Goal: Obtain resource: Download file/media

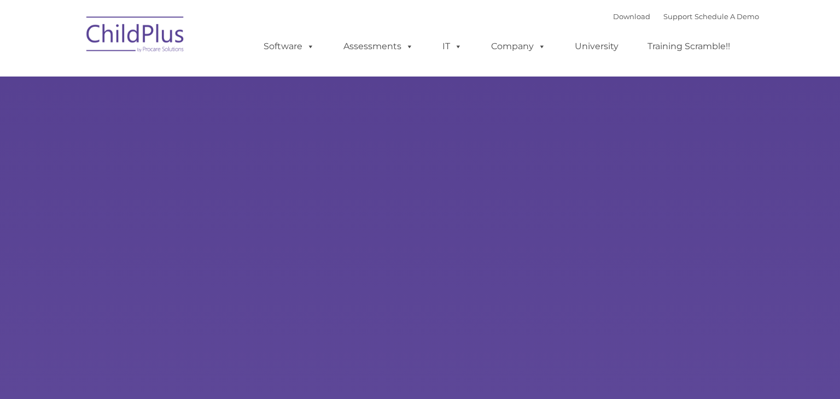
type input ""
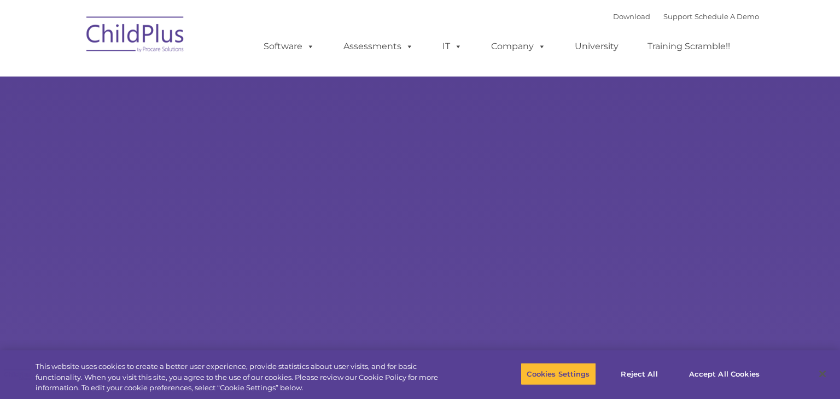
select select "MEDIUM"
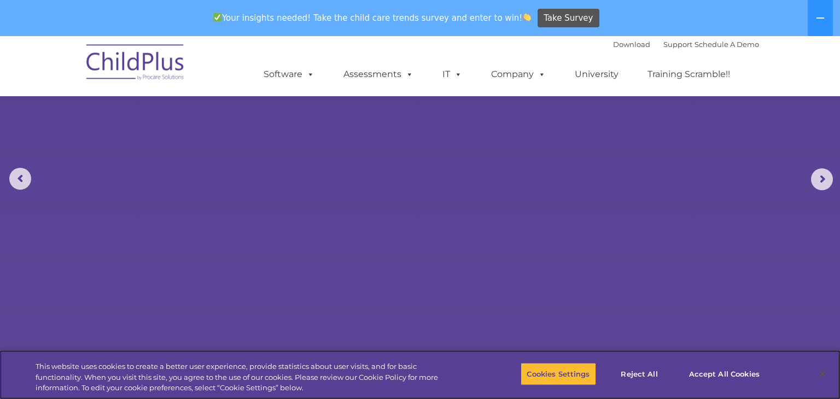
scroll to position [74, 0]
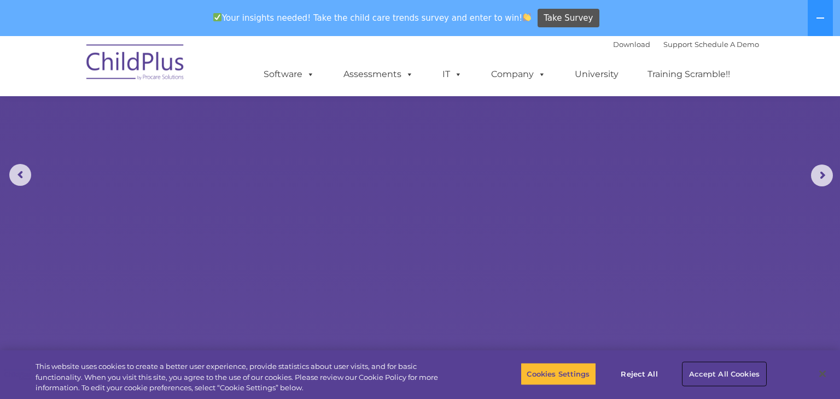
click at [703, 373] on button "Accept All Cookies" at bounding box center [724, 373] width 83 height 23
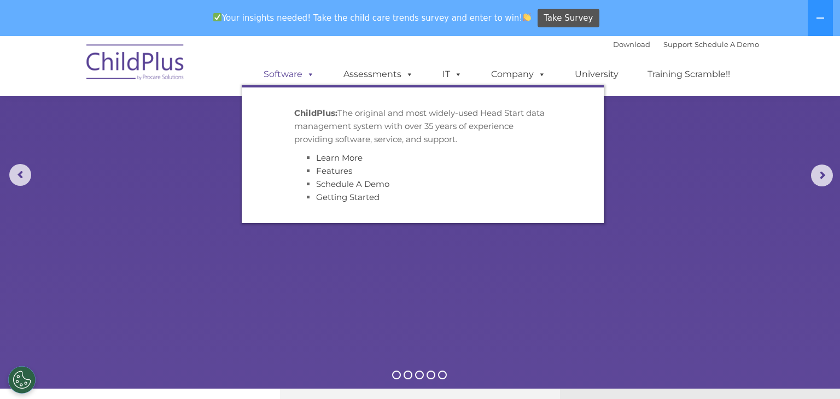
click at [295, 74] on link "Software" at bounding box center [289, 74] width 73 height 22
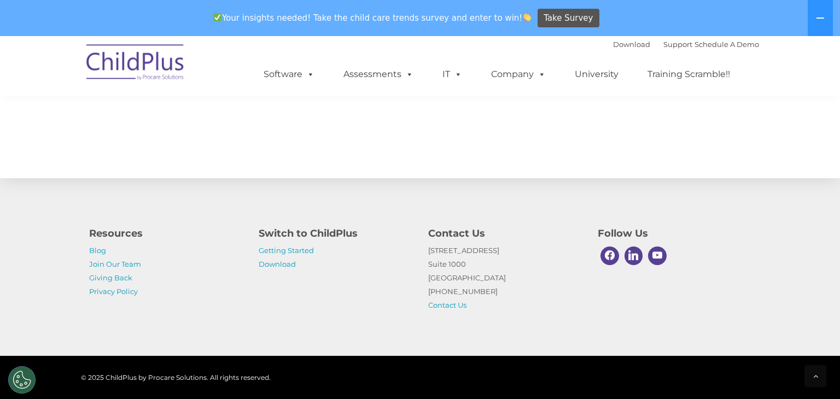
scroll to position [1240, 0]
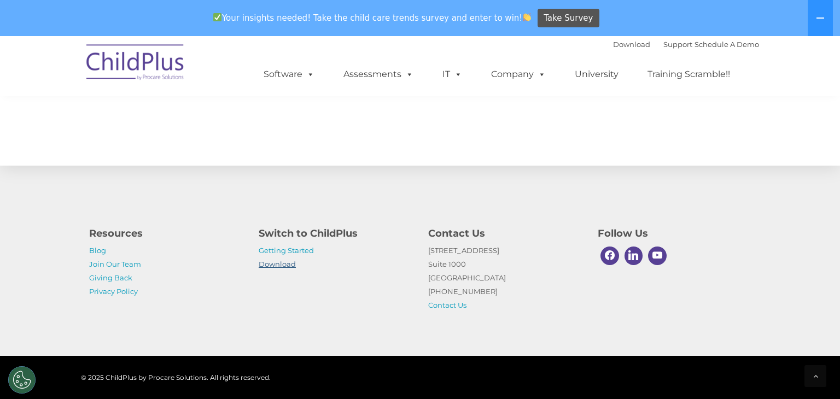
click at [278, 262] on link "Download" at bounding box center [277, 264] width 37 height 9
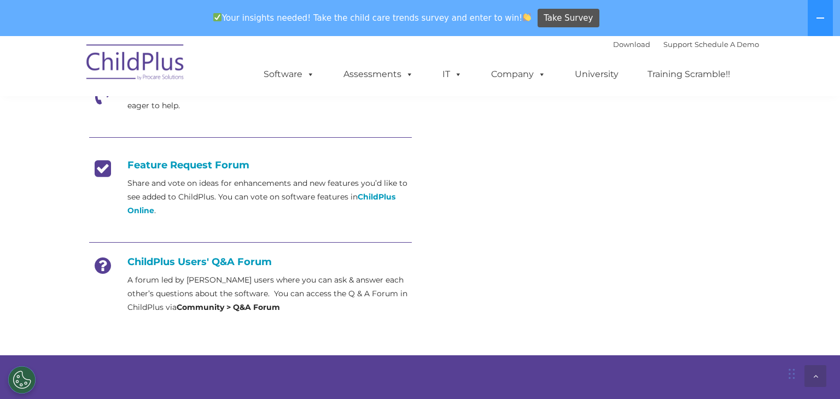
scroll to position [404, 0]
